Goal: Task Accomplishment & Management: Complete application form

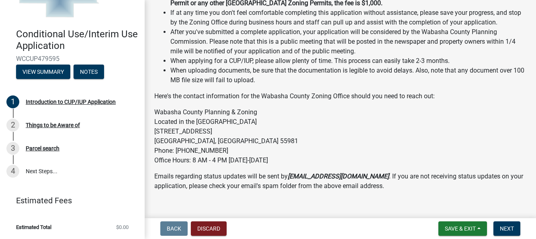
scroll to position [190, 0]
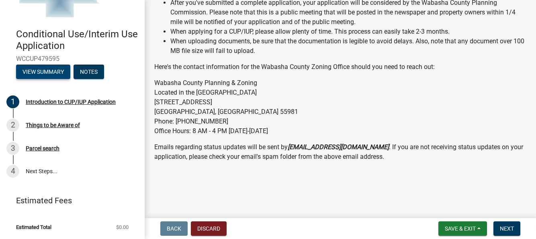
click at [45, 69] on button "View Summary" at bounding box center [43, 72] width 54 height 14
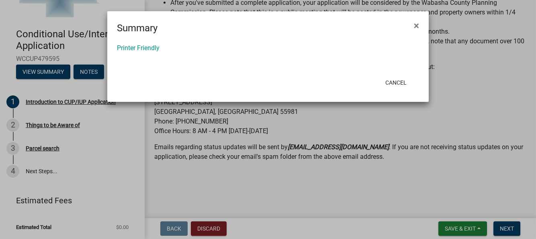
click at [145, 50] on link "Printer Friendly" at bounding box center [138, 48] width 43 height 8
click at [397, 84] on button "Cancel" at bounding box center [396, 83] width 34 height 14
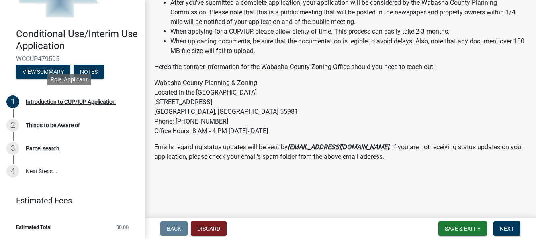
click at [86, 103] on div "Introduction to CUP/IUP Application" at bounding box center [71, 102] width 90 height 6
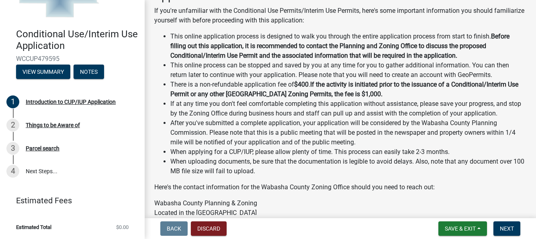
scroll to position [0, 0]
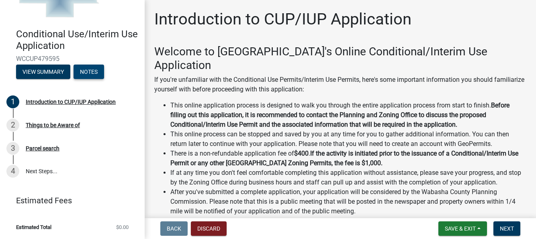
click at [90, 69] on button "Notes" at bounding box center [88, 72] width 31 height 14
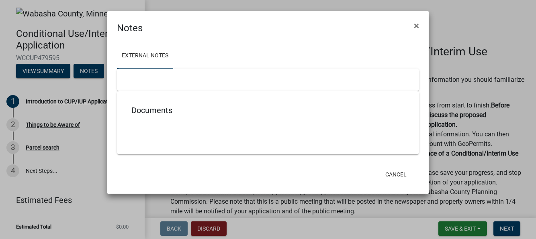
scroll to position [1, 0]
click at [54, 127] on ngb-modal-window "Notes × External Notes Documents Cancel" at bounding box center [268, 119] width 536 height 239
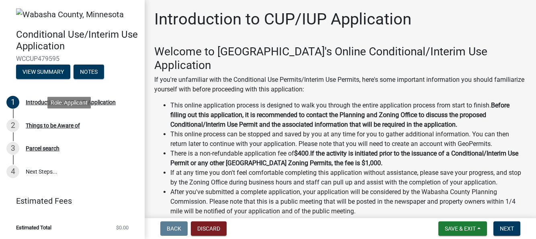
click at [58, 125] on div "Things to be Aware of" at bounding box center [53, 126] width 54 height 6
click at [44, 149] on div "Parcel search" at bounding box center [43, 149] width 34 height 6
click at [510, 230] on span "Next" at bounding box center [507, 229] width 14 height 6
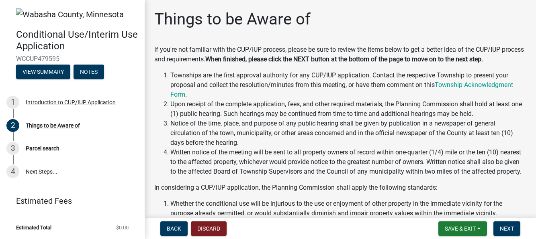
click at [474, 86] on link "Township Acknowledgment Form" at bounding box center [341, 89] width 343 height 17
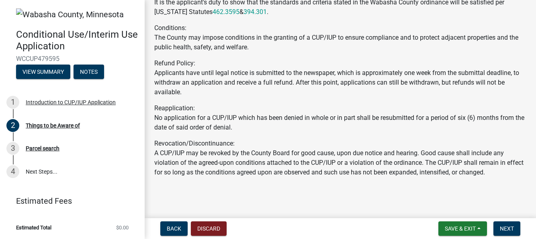
scroll to position [343, 0]
click at [507, 228] on span "Next" at bounding box center [507, 229] width 14 height 6
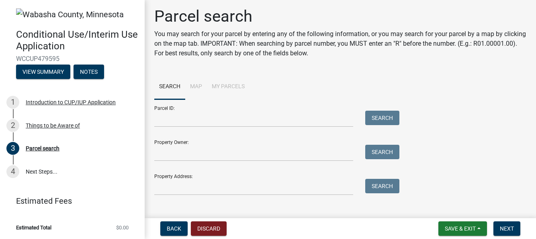
scroll to position [0, 0]
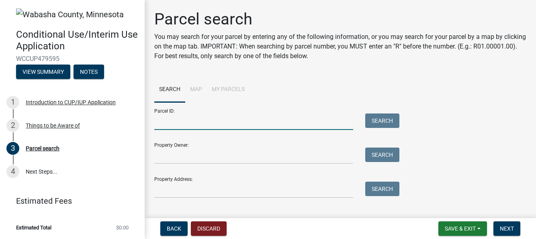
click at [188, 114] on input "Parcel ID:" at bounding box center [253, 122] width 199 height 16
paste input "83977"
type input "83977"
click at [387, 118] on button "Search" at bounding box center [382, 121] width 34 height 14
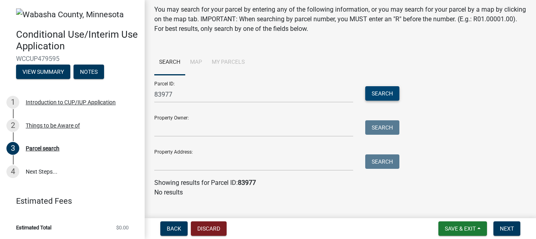
scroll to position [40, 0]
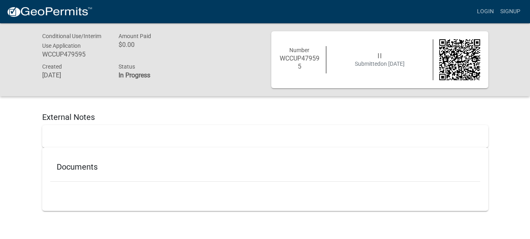
click at [85, 167] on h5 "Documents" at bounding box center [265, 167] width 417 height 10
